Goal: Check status: Check status

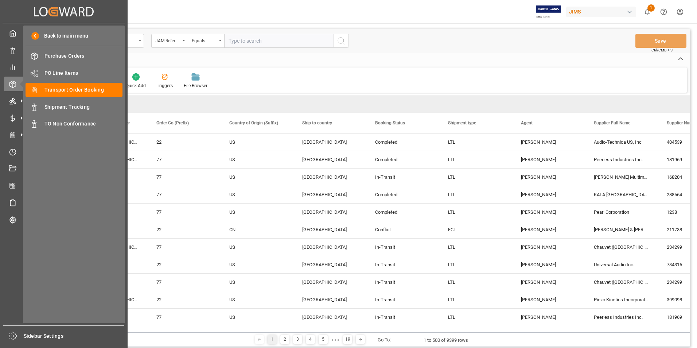
drag, startPoint x: 69, startPoint y: 105, endPoint x: 58, endPoint y: 132, distance: 29.1
click at [69, 105] on span "Shipment Tracking" at bounding box center [83, 107] width 78 height 8
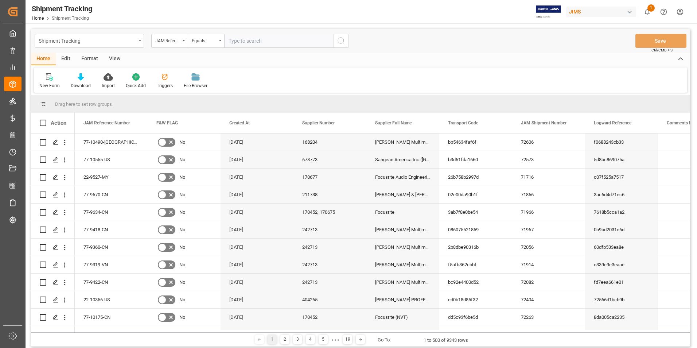
click at [113, 56] on div "View" at bounding box center [115, 59] width 22 height 12
click at [81, 85] on div "Standard Templates" at bounding box center [83, 85] width 36 height 7
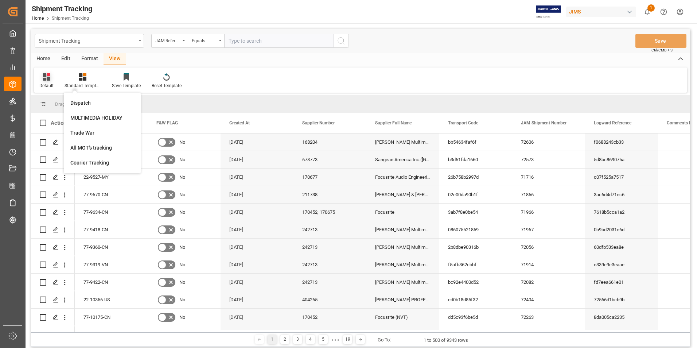
click at [50, 81] on div "Default" at bounding box center [46, 81] width 25 height 16
click at [77, 117] on div "[DATE] ETA review" at bounding box center [75, 118] width 64 height 8
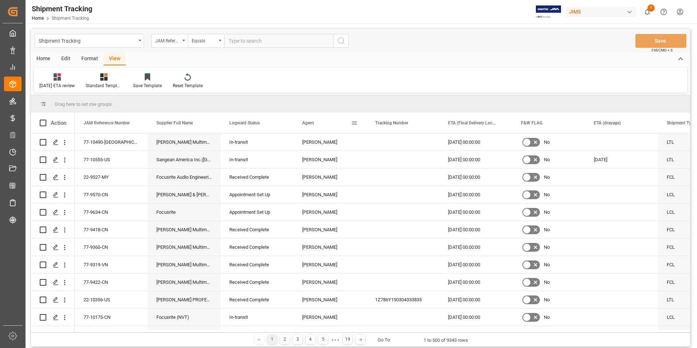
click at [330, 121] on div "Agent" at bounding box center [326, 123] width 49 height 20
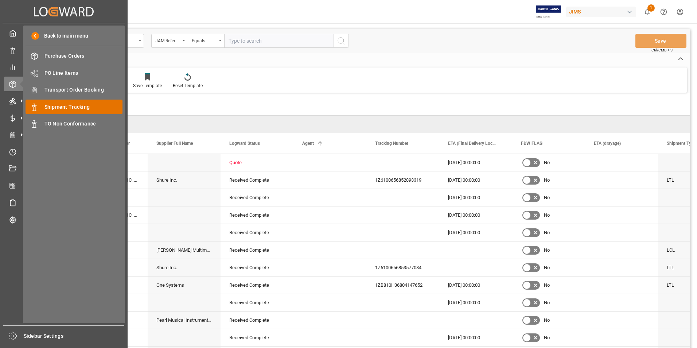
click at [74, 106] on span "Shipment Tracking" at bounding box center [83, 107] width 78 height 8
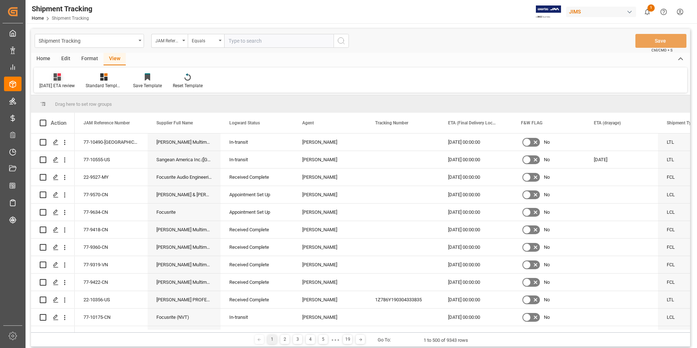
click at [60, 80] on icon at bounding box center [57, 76] width 7 height 7
click at [66, 116] on div "[DATE] ETA review" at bounding box center [77, 118] width 64 height 8
click at [308, 123] on span "Agent" at bounding box center [308, 122] width 12 height 5
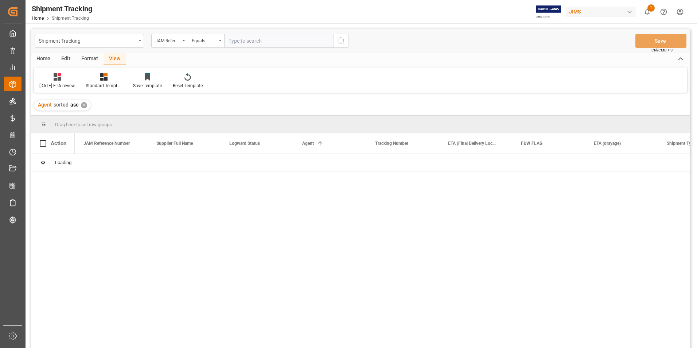
click at [13, 82] on line at bounding box center [12, 82] width 3 height 1
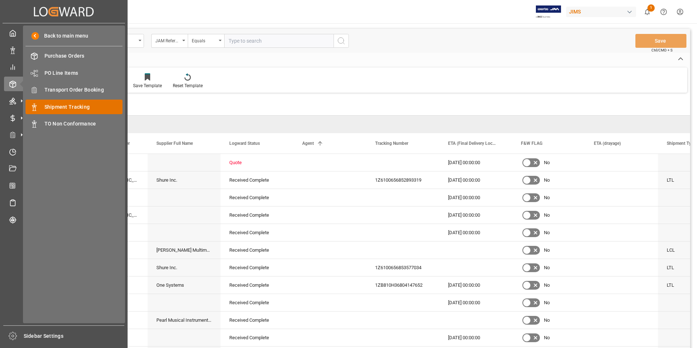
click at [79, 105] on span "Shipment Tracking" at bounding box center [83, 107] width 78 height 8
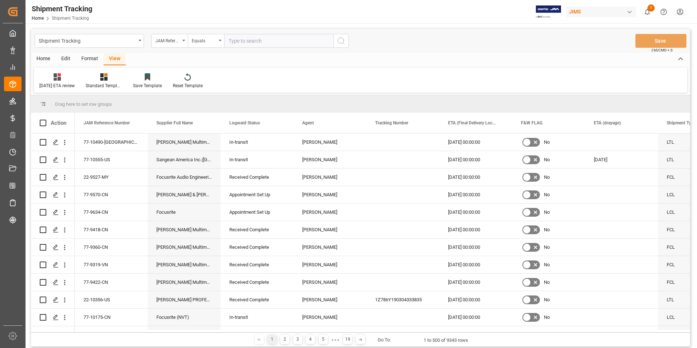
click at [113, 59] on div "View" at bounding box center [115, 59] width 22 height 12
click at [64, 81] on div at bounding box center [56, 77] width 35 height 8
drag, startPoint x: 59, startPoint y: 117, endPoint x: 74, endPoint y: 129, distance: 19.1
click at [60, 117] on div "[DATE] ETA review" at bounding box center [77, 118] width 64 height 8
click at [355, 124] on span at bounding box center [354, 123] width 7 height 7
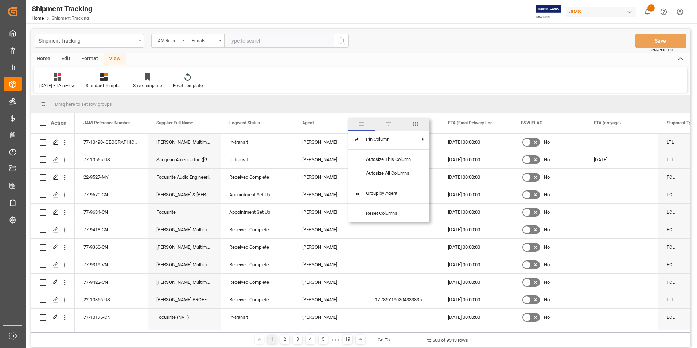
click at [390, 121] on span "filter" at bounding box center [388, 124] width 7 height 7
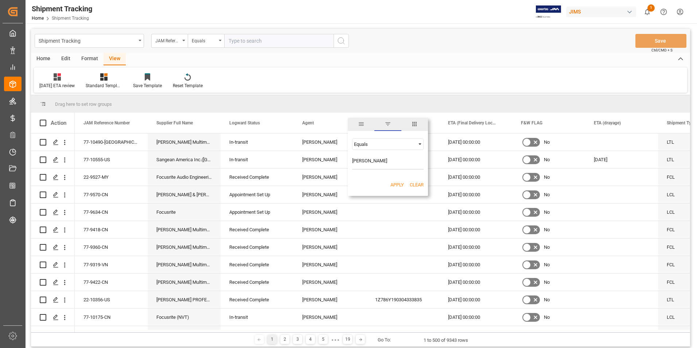
type input "[PERSON_NAME]"
click at [395, 186] on button "Apply" at bounding box center [397, 184] width 13 height 7
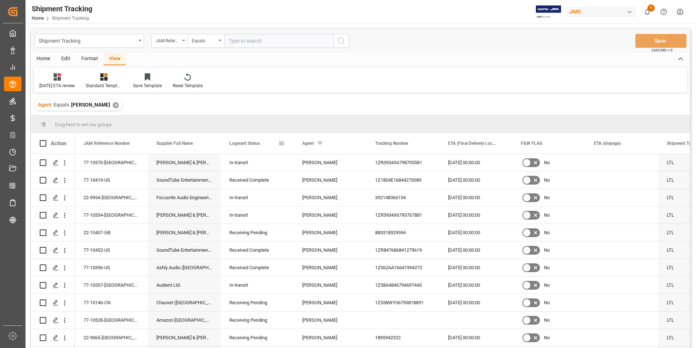
click at [281, 144] on span at bounding box center [281, 143] width 7 height 7
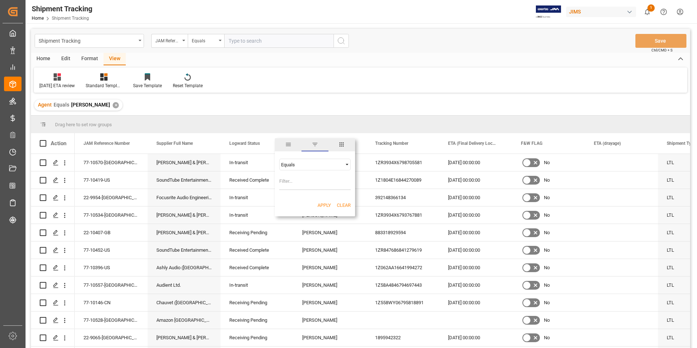
click at [314, 144] on span "filter" at bounding box center [315, 144] width 7 height 7
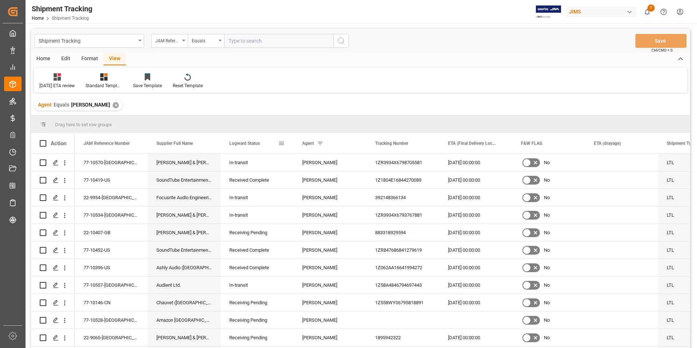
click at [281, 144] on span at bounding box center [281, 143] width 7 height 7
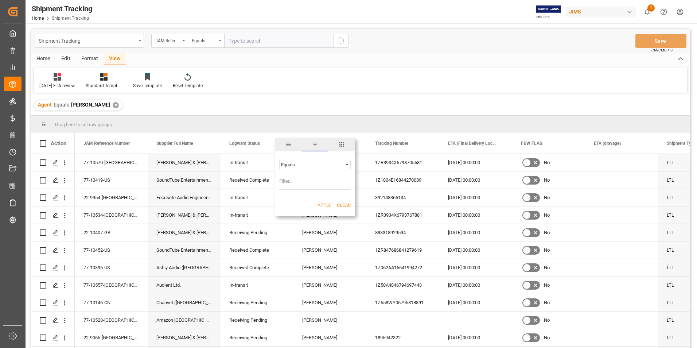
click at [296, 181] on input "Filter Value" at bounding box center [314, 182] width 71 height 15
type input "In-transit"
click at [323, 204] on button "Apply" at bounding box center [324, 205] width 13 height 7
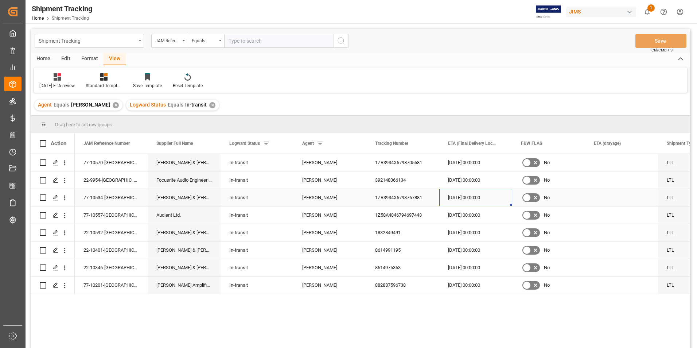
click at [467, 195] on div "[DATE] 00:00:00" at bounding box center [475, 197] width 73 height 17
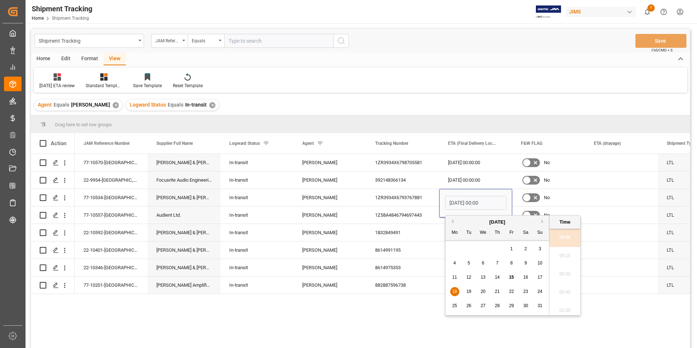
click at [483, 290] on span "20" at bounding box center [483, 291] width 5 height 5
type input "[DATE] 00:00"
click at [412, 323] on div "77-10570-GB [PERSON_NAME] & [PERSON_NAME] In-transit [PERSON_NAME] 1ZR3934X6798…" at bounding box center [383, 253] width 616 height 199
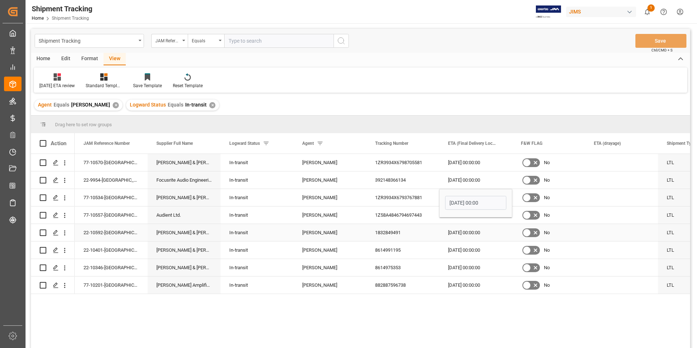
click at [471, 230] on div "[DATE] 00:00:00" at bounding box center [475, 232] width 73 height 17
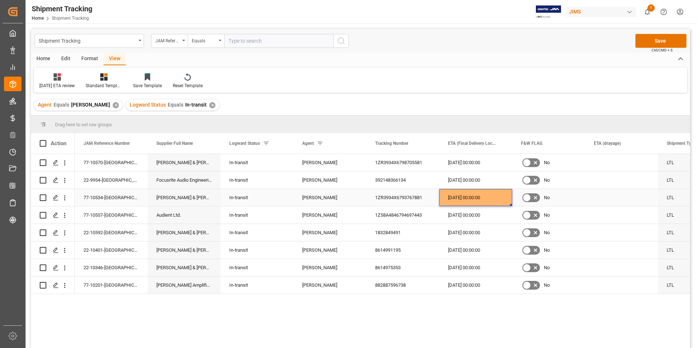
click at [481, 194] on div "[DATE] 00:00:00" at bounding box center [475, 197] width 73 height 17
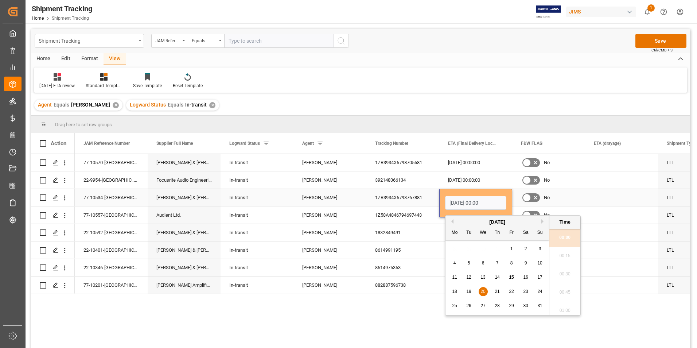
click at [481, 194] on div "[DATE] 00:00" at bounding box center [475, 203] width 73 height 28
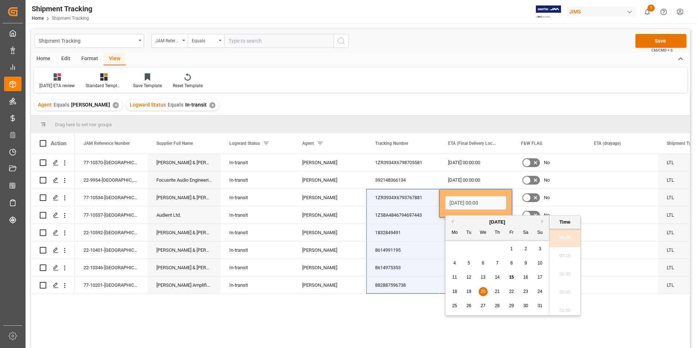
click at [423, 319] on div "77-10570-GB [PERSON_NAME] & [PERSON_NAME] In-transit [PERSON_NAME] 1ZR3934X6798…" at bounding box center [383, 253] width 616 height 199
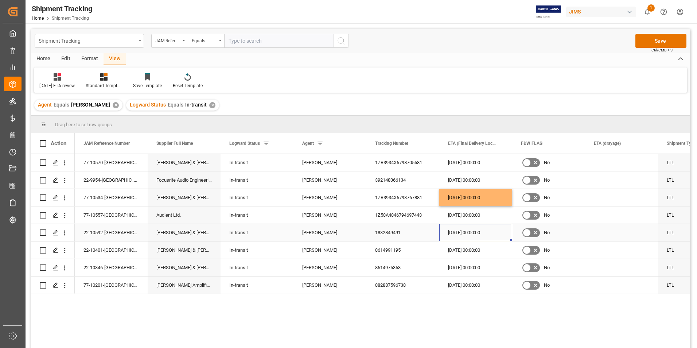
click at [473, 231] on div "[DATE] 00:00:00" at bounding box center [475, 232] width 73 height 17
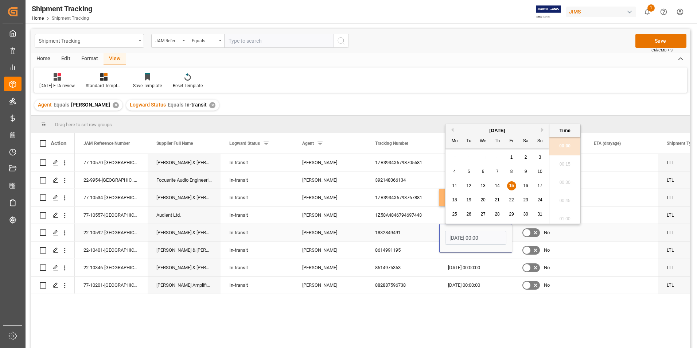
type input "[DATE] 00:00"
click at [470, 265] on div "[DATE] 00:00:00" at bounding box center [475, 267] width 73 height 17
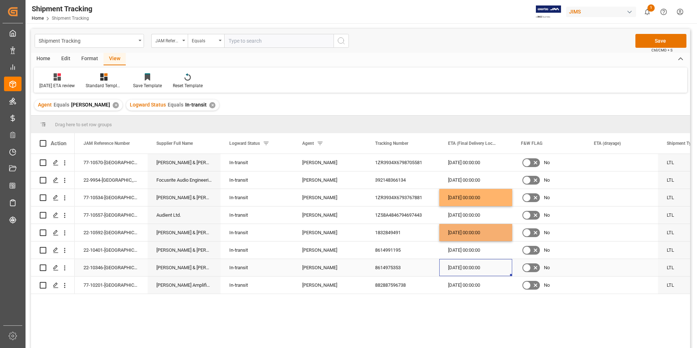
click at [470, 265] on div "[DATE] 00:00:00" at bounding box center [475, 267] width 73 height 17
click at [470, 265] on div "[DATE] 00:00" at bounding box center [475, 273] width 61 height 17
click at [474, 270] on input "[DATE] 00:00" at bounding box center [475, 273] width 61 height 14
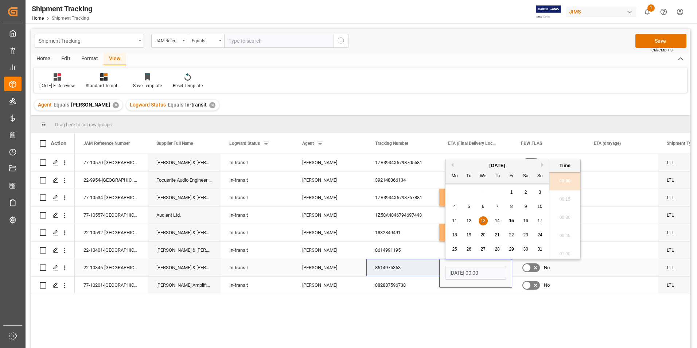
drag, startPoint x: 493, startPoint y: 275, endPoint x: 423, endPoint y: 274, distance: 70.0
click at [423, 274] on div "22-10346-GB [PERSON_NAME][GEOGRAPHIC_DATA][PERSON_NAME] (US funds [GEOGRAPHIC_D…" at bounding box center [403, 268] width 656 height 18
paste input "20"
type input "[DATE] 00:00"
click at [448, 301] on div "77-10570-GB [PERSON_NAME] & [PERSON_NAME] In-transit [PERSON_NAME] 1ZR3934X6798…" at bounding box center [383, 253] width 616 height 199
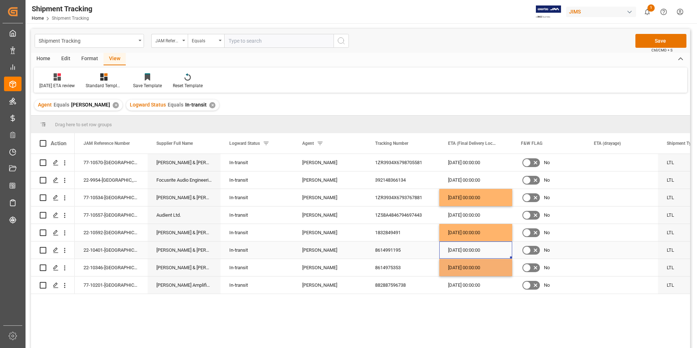
click at [469, 252] on div "[DATE] 00:00:00" at bounding box center [475, 249] width 73 height 17
click at [469, 249] on div "[DATE] 00:00:00" at bounding box center [475, 249] width 73 height 17
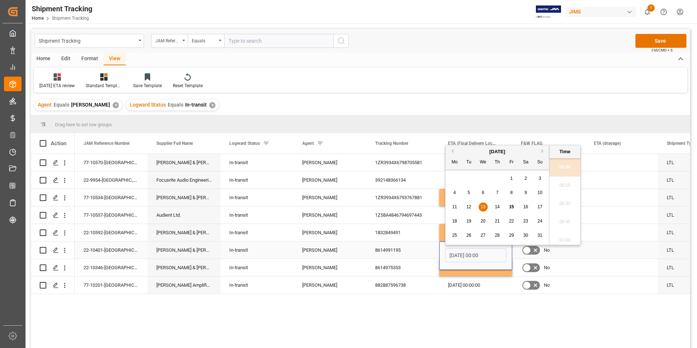
click at [469, 249] on input "[DATE] 00:00" at bounding box center [475, 255] width 61 height 14
type input "[DATE] 00:00"
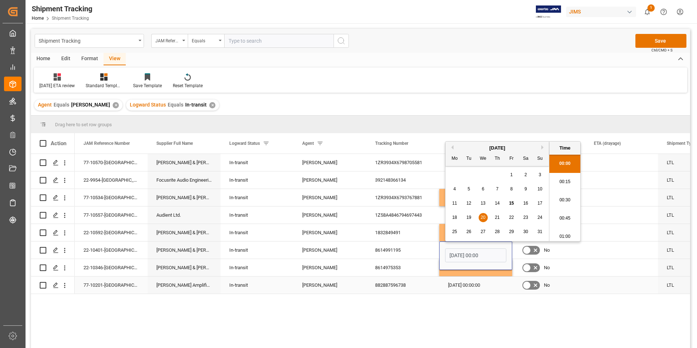
click at [473, 286] on div "[DATE] 00:00:00" at bounding box center [475, 284] width 73 height 17
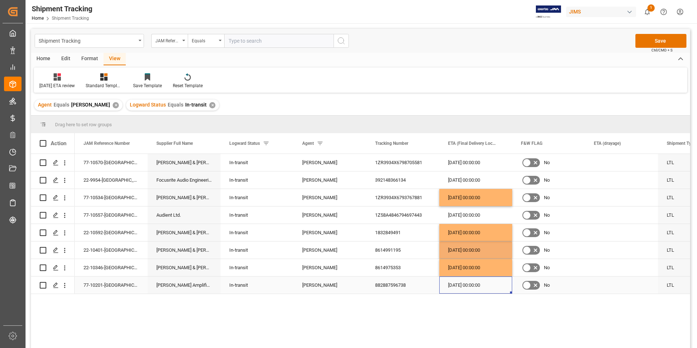
click at [473, 286] on div "[DATE] 00:00:00" at bounding box center [475, 284] width 73 height 17
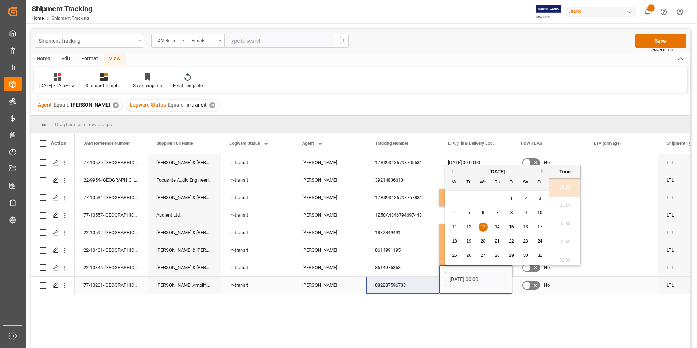
paste input "20"
type input "[DATE] 00:00"
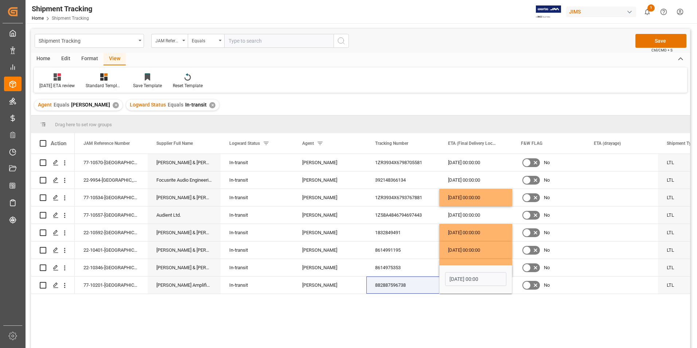
click at [452, 307] on div "77-10570-GB [PERSON_NAME] & [PERSON_NAME] In-transit [PERSON_NAME] 1ZR3934X6798…" at bounding box center [383, 253] width 616 height 199
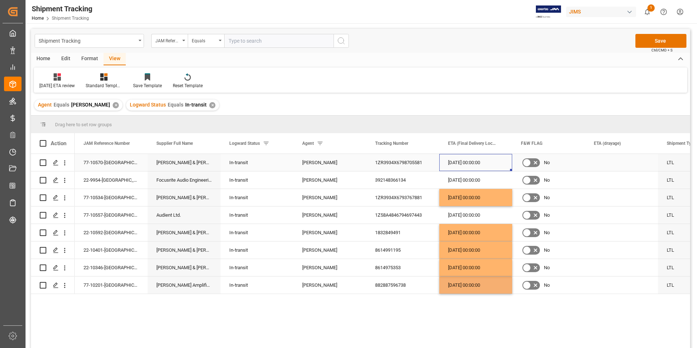
click at [465, 162] on div "[DATE] 00:00:00" at bounding box center [475, 162] width 73 height 17
click at [404, 310] on div "77-10570-GB [PERSON_NAME] & [PERSON_NAME] In-transit [PERSON_NAME] 1ZR3934X6798…" at bounding box center [383, 253] width 616 height 199
click at [661, 40] on button "Save" at bounding box center [661, 41] width 51 height 14
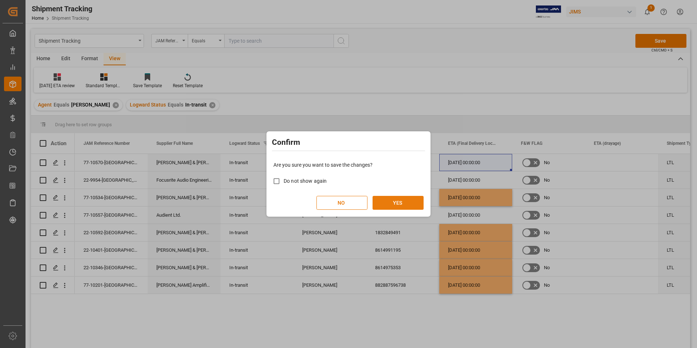
click at [391, 198] on button "YES" at bounding box center [398, 203] width 51 height 14
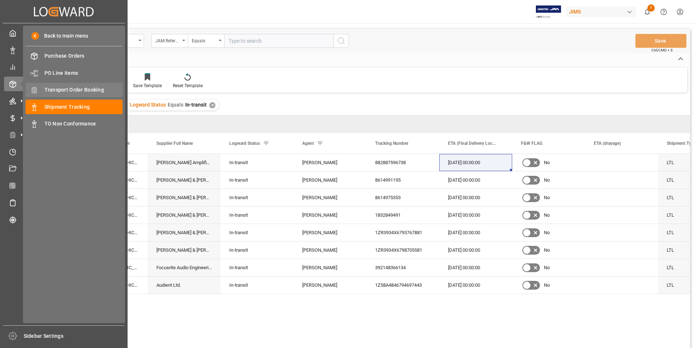
click at [58, 86] on div "Transport Order Booking Transport Order Booking" at bounding box center [74, 90] width 97 height 14
